Goal: Transaction & Acquisition: Purchase product/service

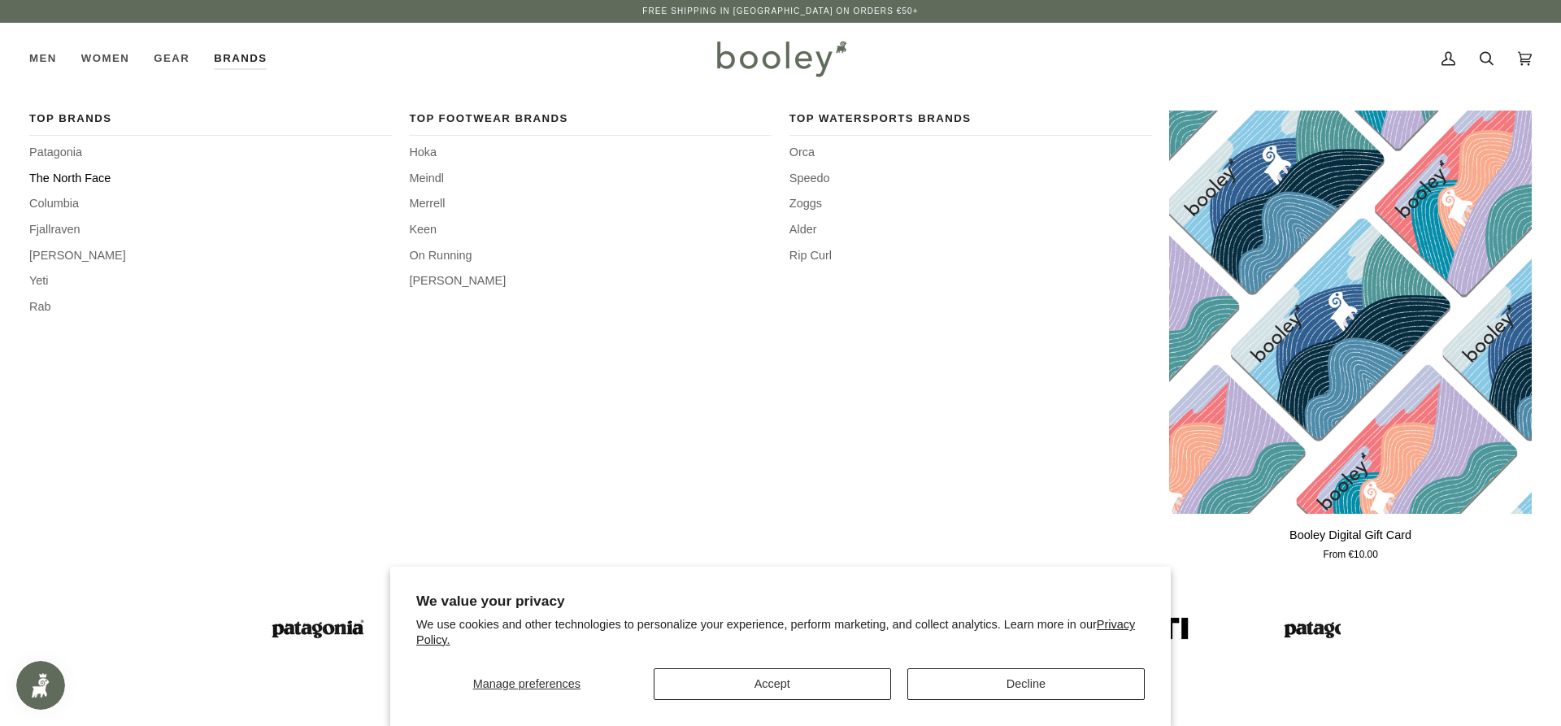
click at [105, 183] on span "The North Face" at bounding box center [210, 179] width 363 height 18
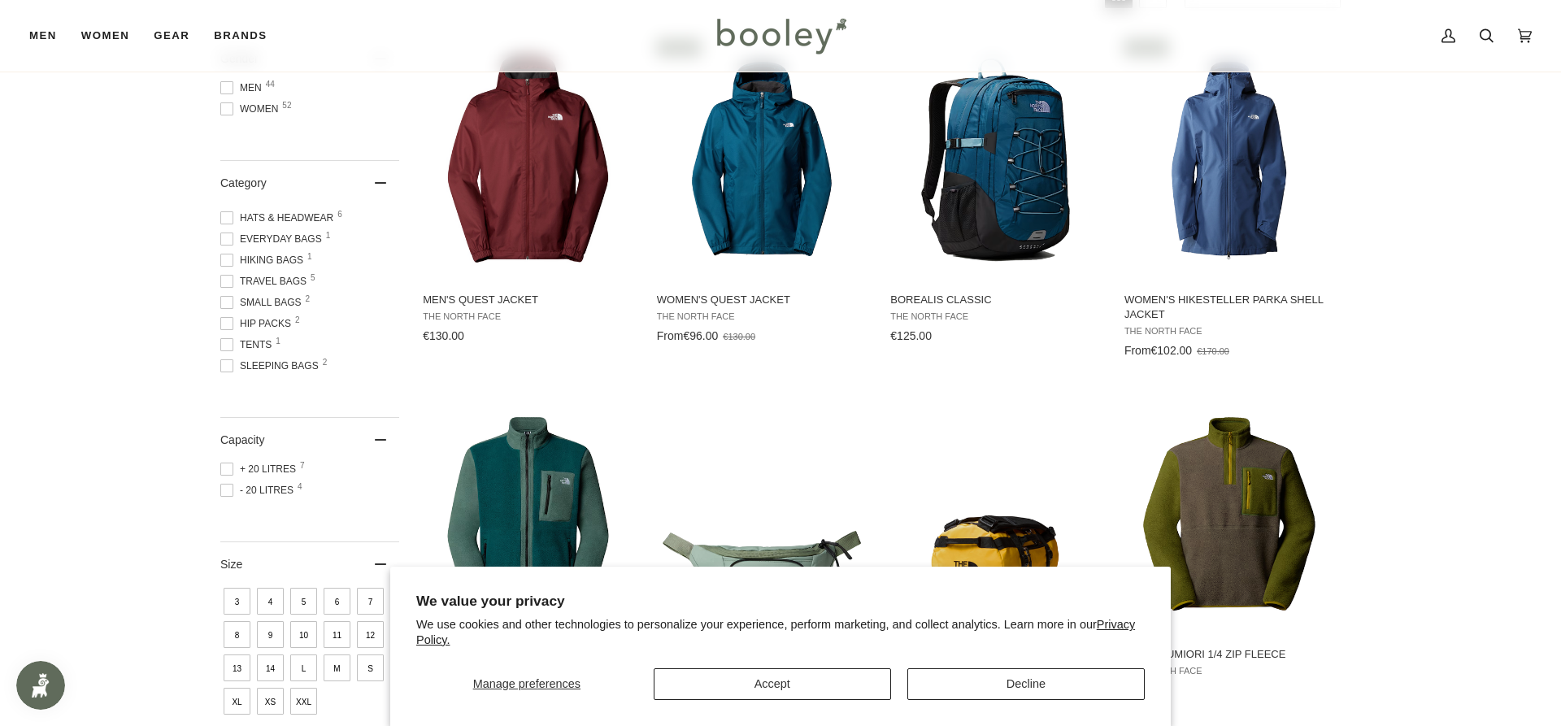
scroll to position [368, 0]
click at [272, 281] on span "Travel Bags 5" at bounding box center [265, 282] width 91 height 15
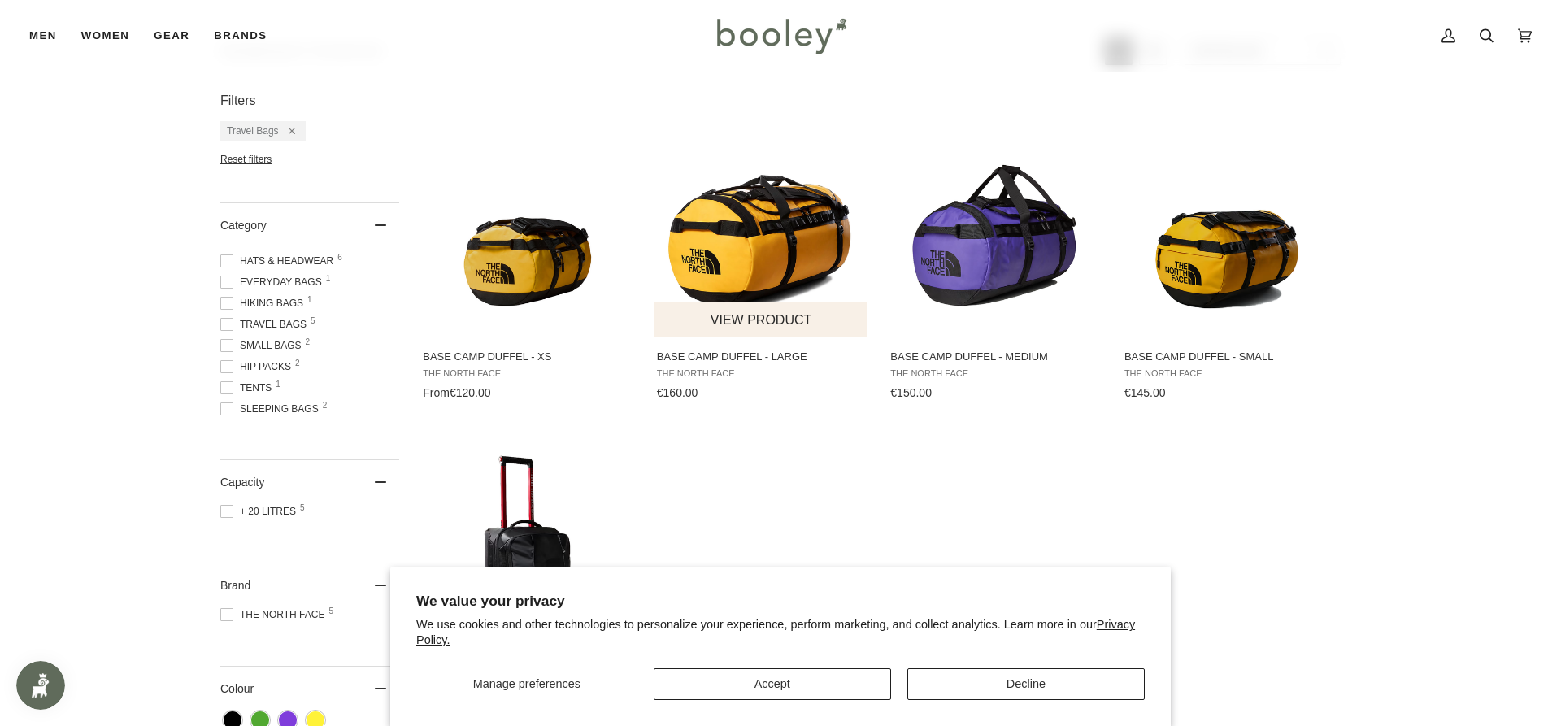
scroll to position [268, 0]
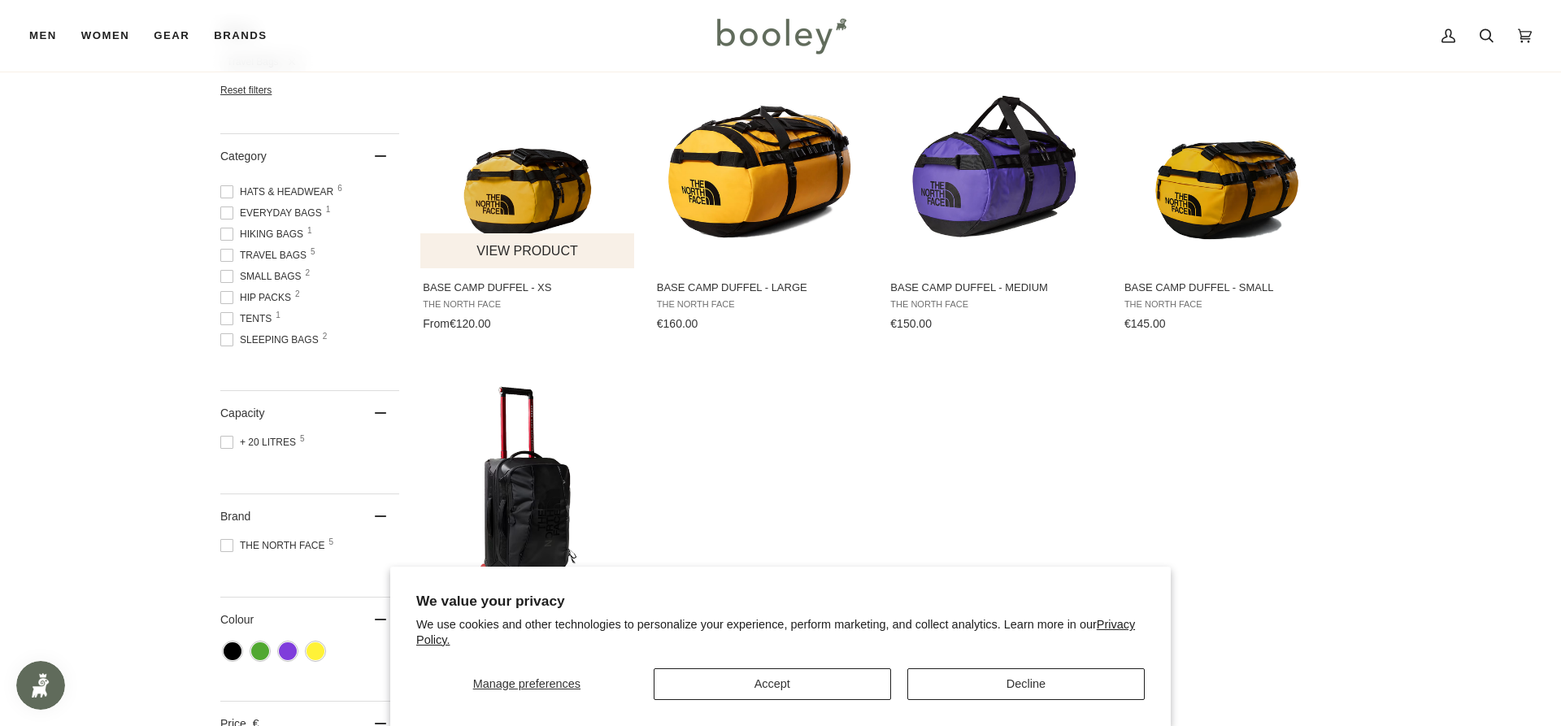
click at [468, 190] on img "Base Camp Duffel - XS" at bounding box center [528, 146] width 216 height 216
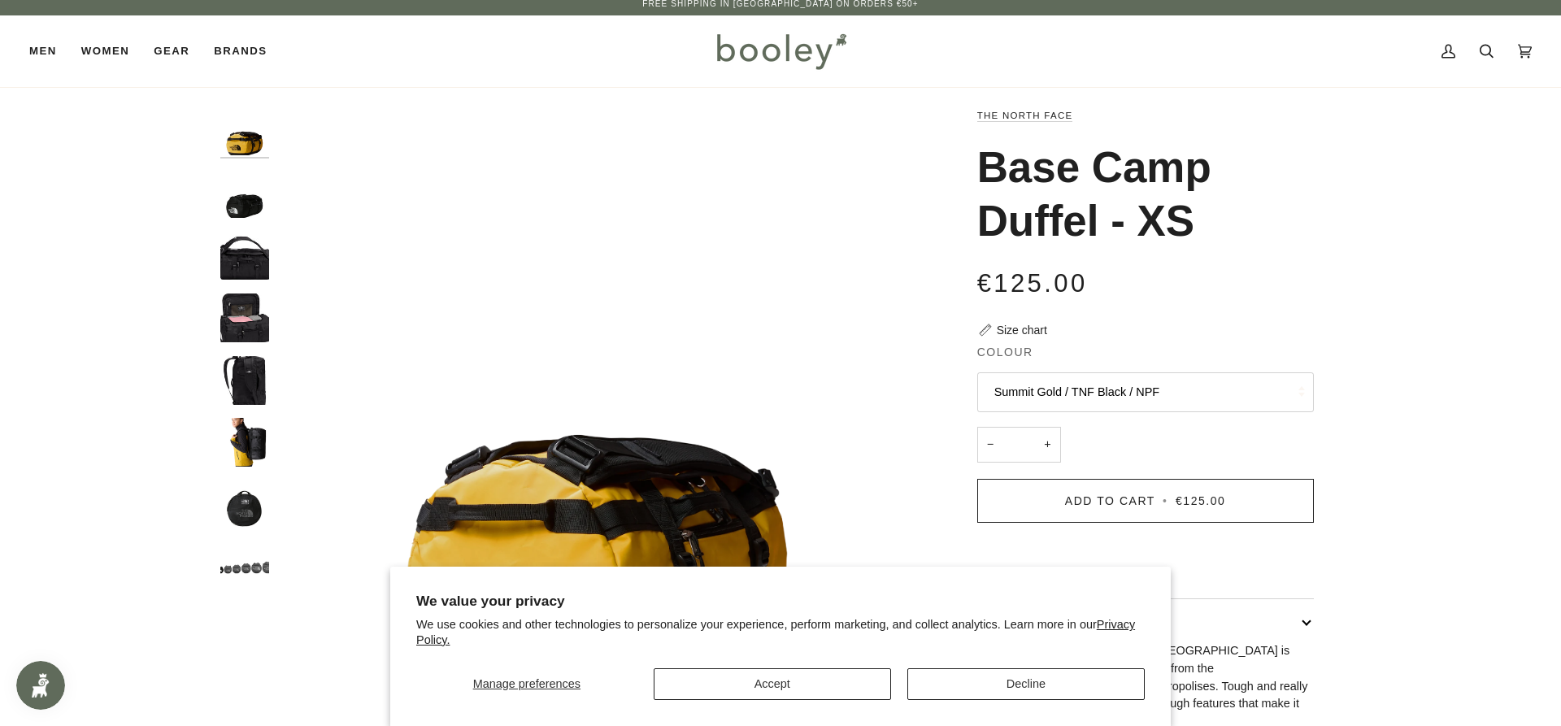
click at [1130, 396] on button "Summit Gold / TNF Black / NPF" at bounding box center [1146, 392] width 337 height 40
